Goal: Transaction & Acquisition: Purchase product/service

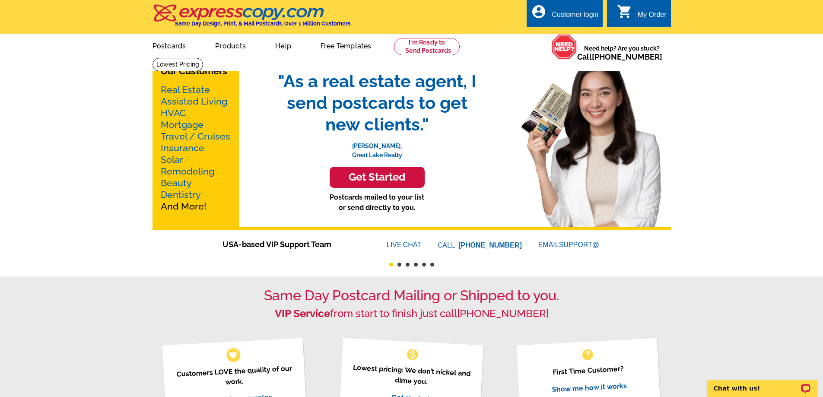
click at [393, 177] on h3 "Get Started" at bounding box center [376, 177] width 73 height 13
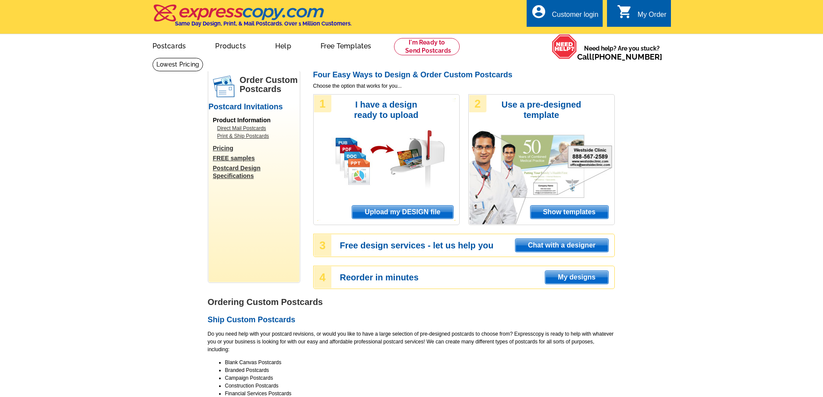
click at [407, 212] on span "Upload my DESIGN file" at bounding box center [402, 212] width 101 height 13
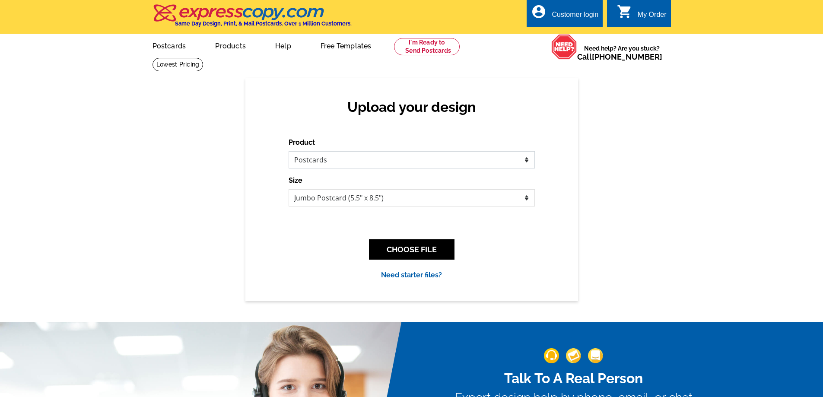
click at [344, 164] on select "Please select the type of file... Postcards Business Cards Letters and flyers G…" at bounding box center [412, 159] width 246 height 17
click at [289, 152] on select "Please select the type of file... Postcards Business Cards Letters and flyers G…" at bounding box center [412, 159] width 246 height 17
click at [373, 202] on select "Jumbo Postcard (5.5" x 8.5") Regular Postcard (4.25" x 5.6") Panoramic Postcard…" at bounding box center [412, 197] width 246 height 17
select select "1"
click at [289, 190] on select "Jumbo Postcard (5.5" x 8.5") Regular Postcard (4.25" x 5.6") Panoramic Postcard…" at bounding box center [412, 197] width 246 height 17
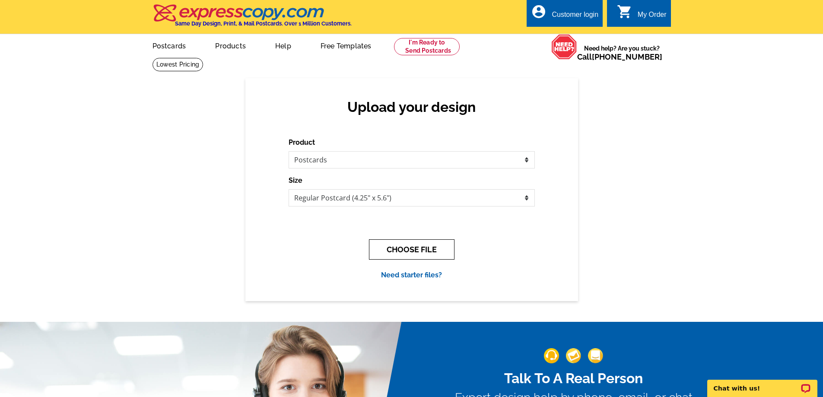
click at [401, 246] on button "CHOOSE FILE" at bounding box center [412, 249] width 86 height 20
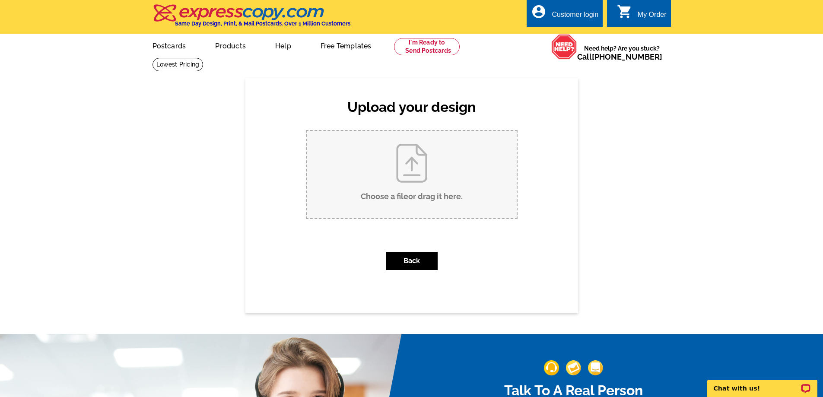
click at [416, 163] on input "Choose a file or drag it here ." at bounding box center [412, 174] width 210 height 87
type input "C:\fakepath\2025 Fall Farming Postcard.pdf"
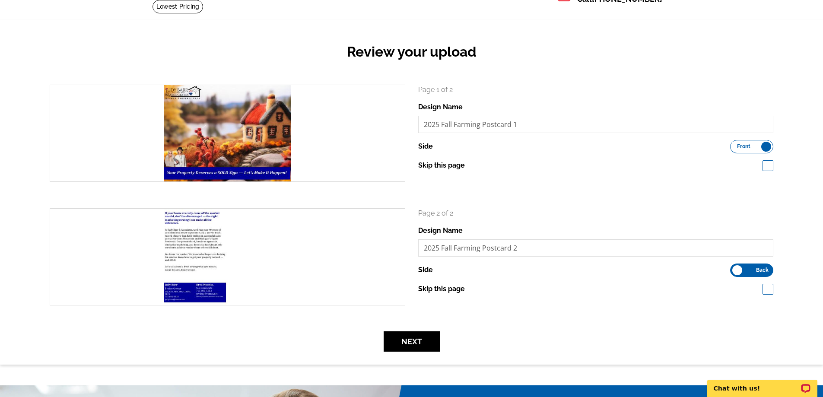
scroll to position [130, 0]
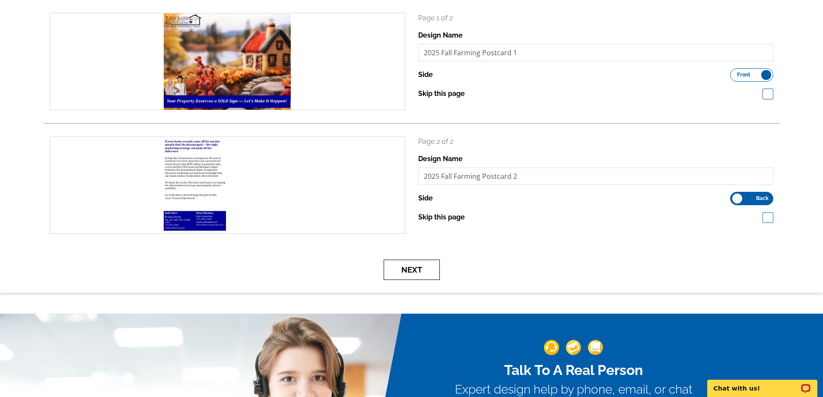
click at [419, 271] on button "Next" at bounding box center [412, 270] width 56 height 20
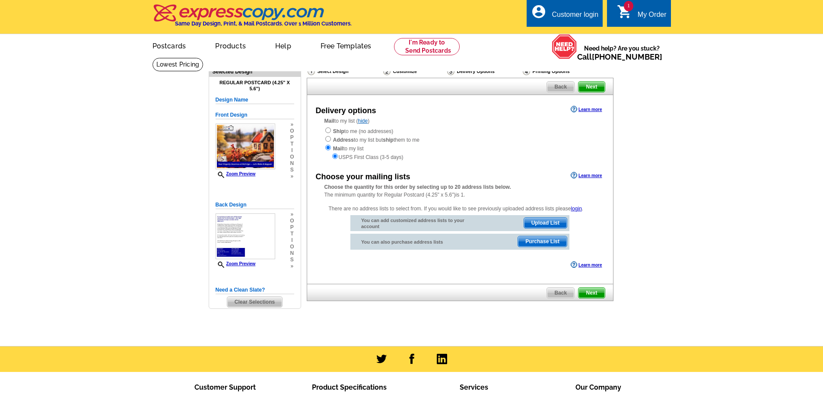
click at [532, 222] on span "Upload List" at bounding box center [545, 223] width 43 height 10
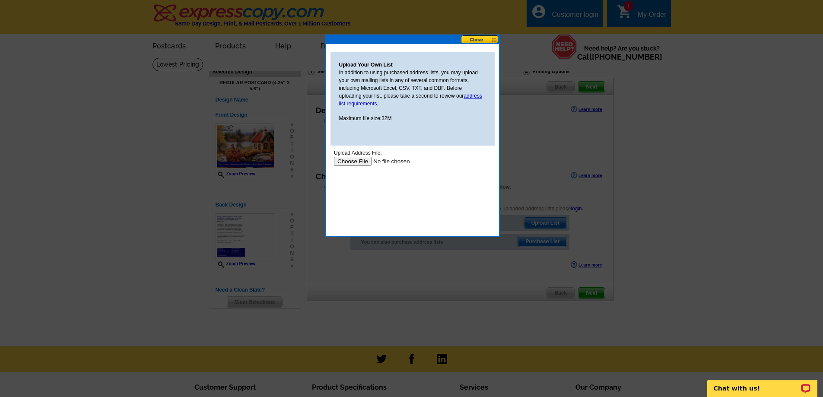
click at [363, 161] on input "file" at bounding box center [388, 161] width 109 height 9
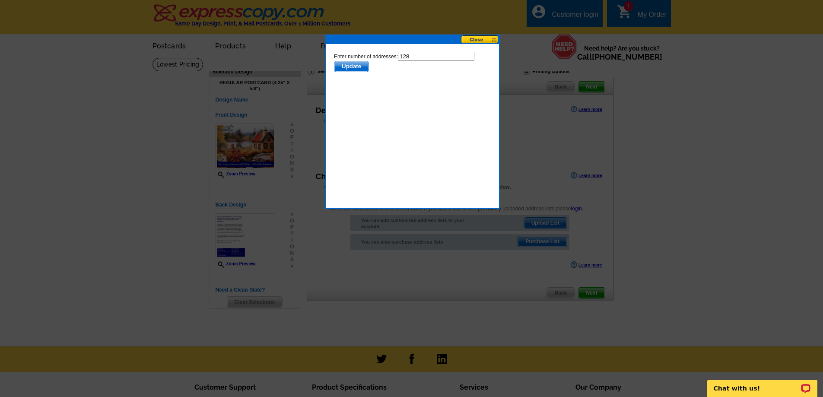
click at [343, 63] on span "Update" at bounding box center [351, 66] width 34 height 10
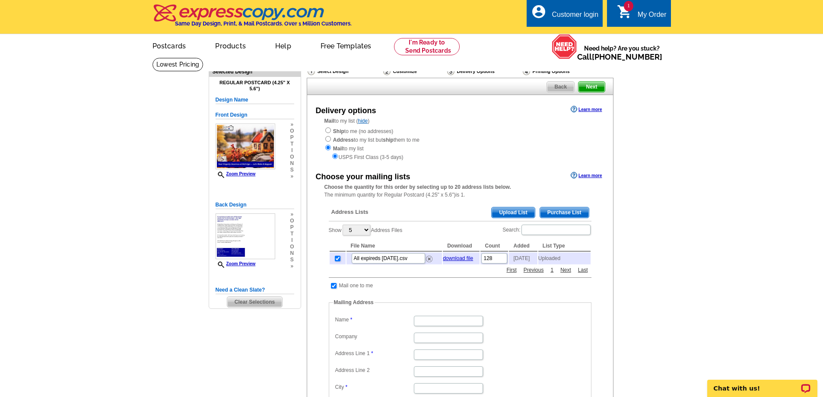
click at [610, 321] on div "Choose your mailing lists Learn more Choose the quantity for this order by sele…" at bounding box center [460, 324] width 306 height 308
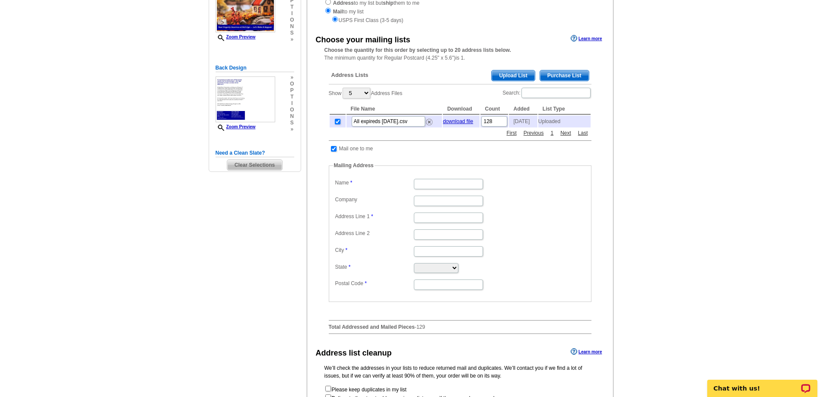
scroll to position [216, 0]
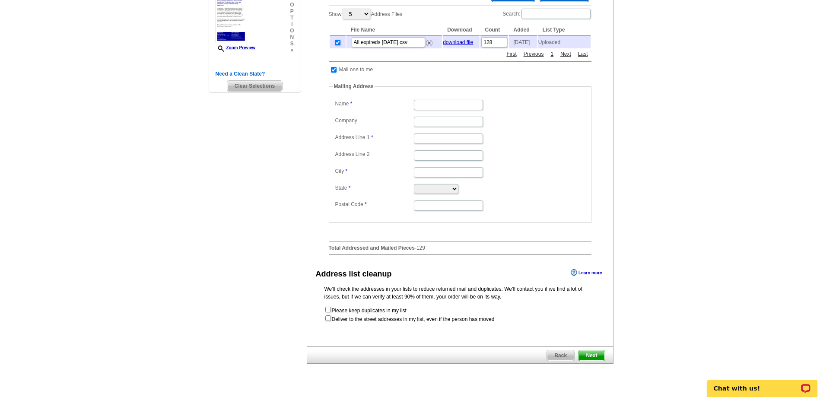
click at [593, 359] on span "Next" at bounding box center [592, 355] width 26 height 10
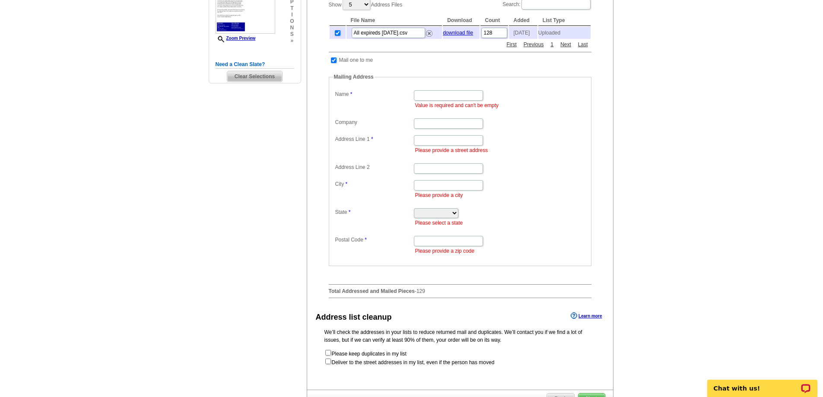
scroll to position [165, 0]
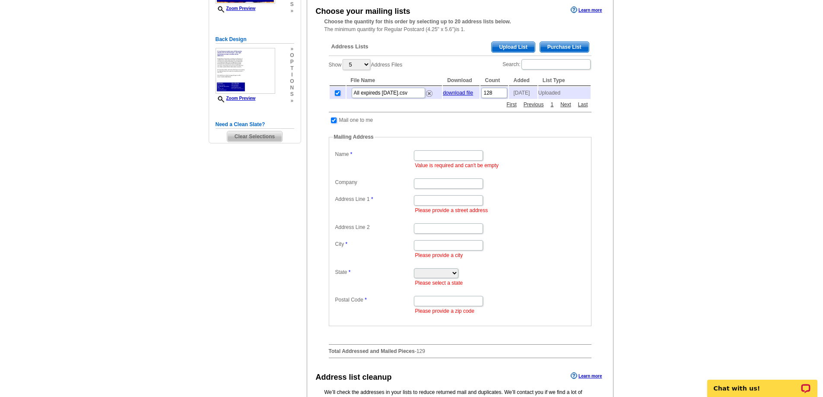
click at [335, 122] on input "checkbox" at bounding box center [334, 121] width 6 height 6
checkbox input "false"
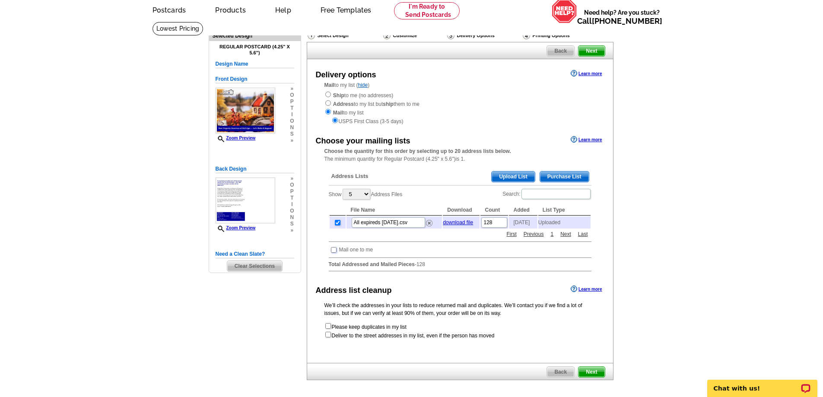
scroll to position [0, 0]
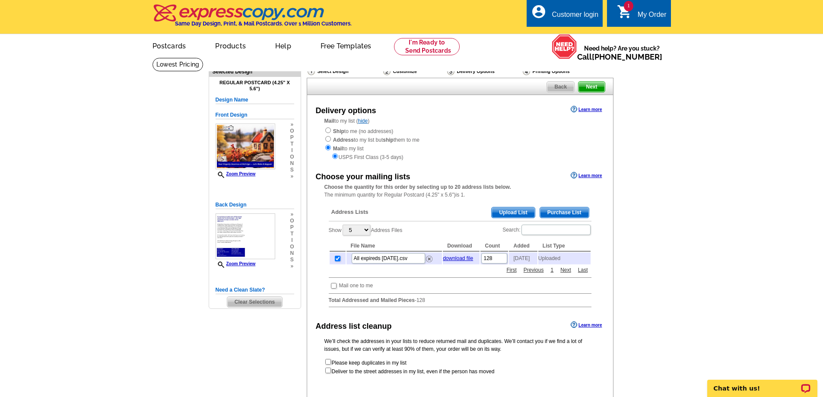
click at [569, 14] on div "Customer login" at bounding box center [575, 17] width 47 height 12
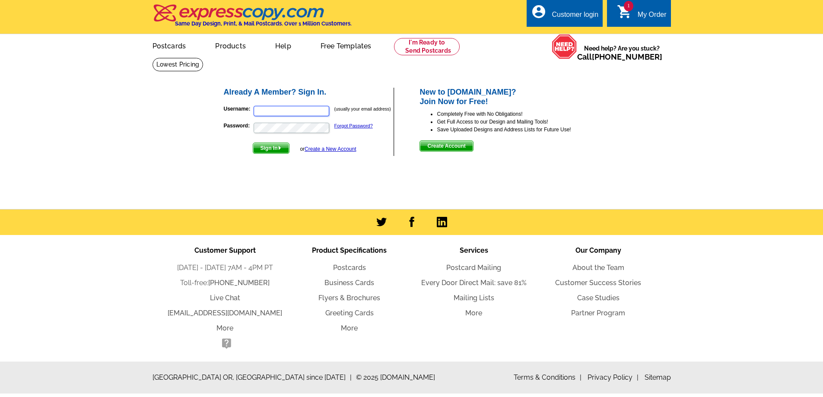
type input "[EMAIL_ADDRESS][DOMAIN_NAME]"
click at [267, 150] on span "Sign In" at bounding box center [271, 148] width 36 height 10
